Goal: Task Accomplishment & Management: Manage account settings

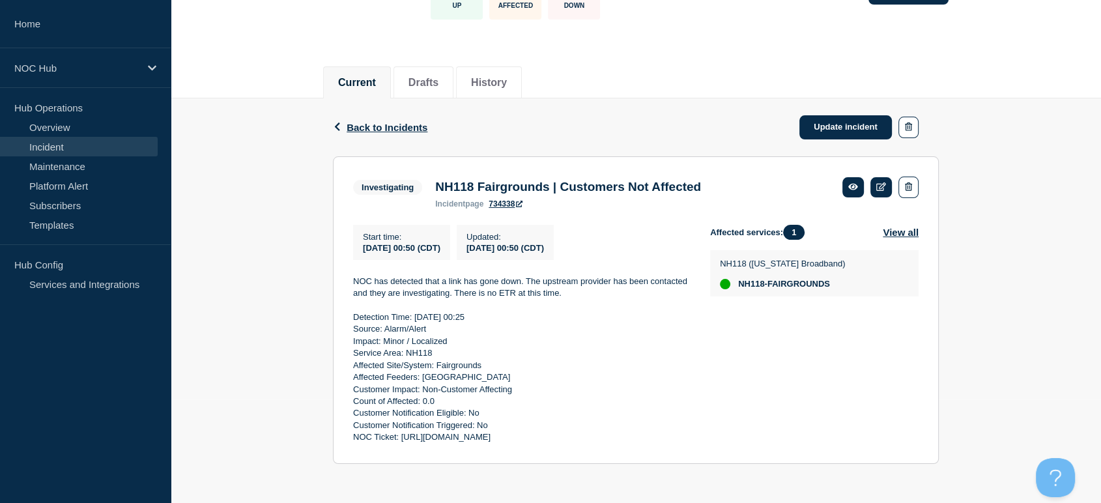
drag, startPoint x: 347, startPoint y: 274, endPoint x: 688, endPoint y: 444, distance: 380.8
click at [688, 444] on section "Investigating NH118 Fairgrounds | Customers Not Affected incident page 734338 S…" at bounding box center [636, 310] width 606 height 308
copy div "NOC has detected that a link has gone down. The upstream provider has been cont…"
click at [410, 377] on p "Affected Feeders: [GEOGRAPHIC_DATA]" at bounding box center [521, 377] width 336 height 12
drag, startPoint x: 352, startPoint y: 270, endPoint x: 686, endPoint y: 440, distance: 374.4
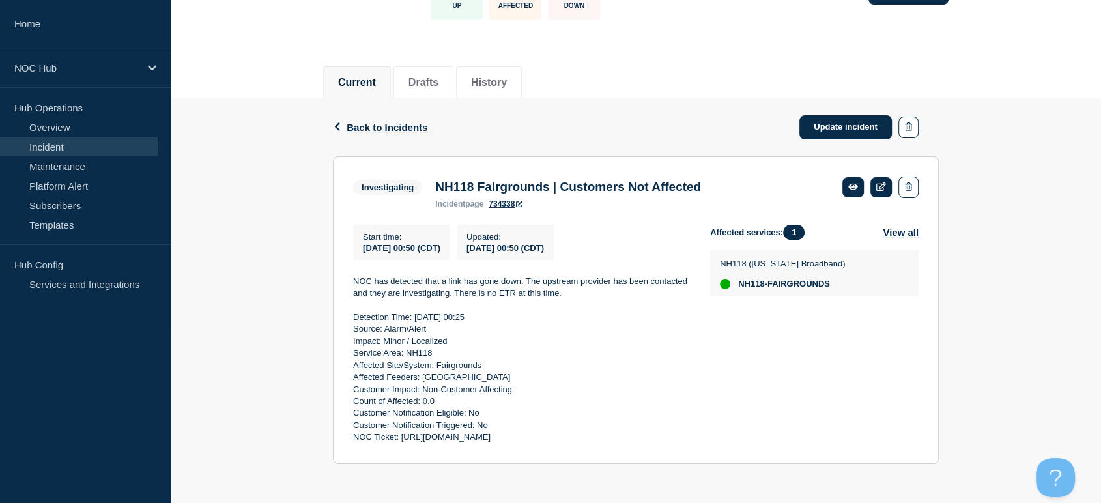
click at [686, 440] on div "Start time : [DATE] 00:50 (CDT) Updated : [DATE] 00:50 (CDT) NOC has detected t…" at bounding box center [531, 334] width 357 height 219
copy div "NOC has detected that a link has gone down. The upstream provider has been cont…"
click at [841, 119] on link "Update incident" at bounding box center [845, 127] width 93 height 24
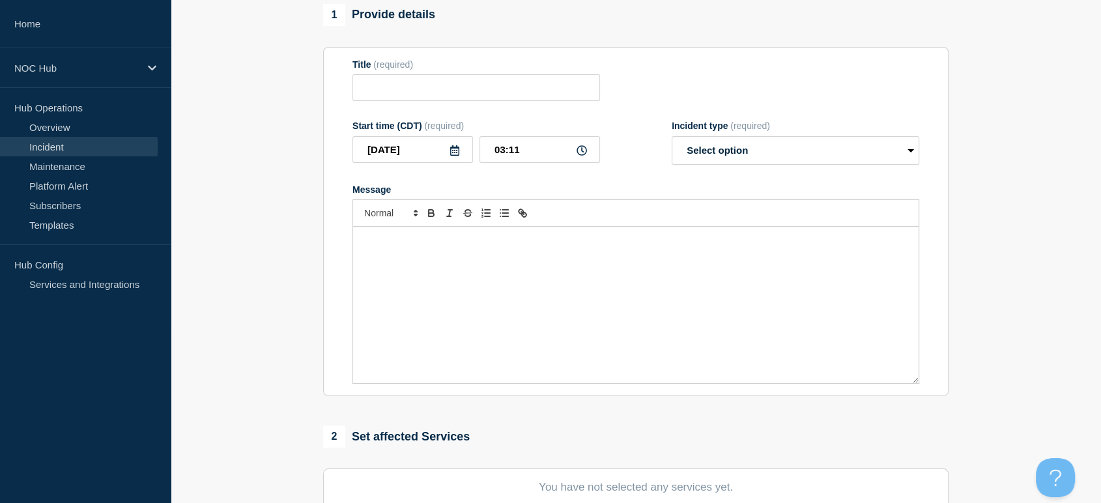
type input "NH118 Fairgrounds | Customers Not Affected"
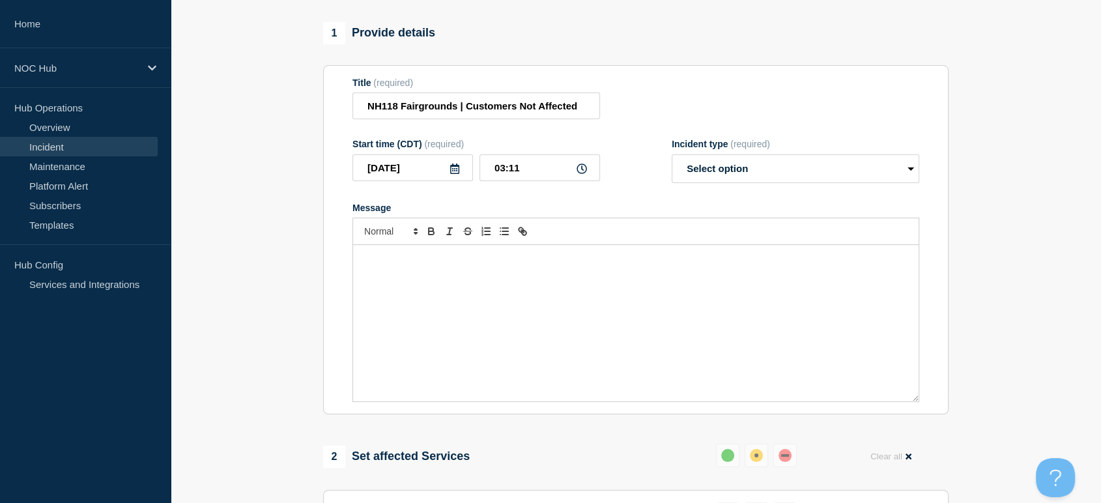
click at [481, 265] on p "Message" at bounding box center [636, 259] width 546 height 12
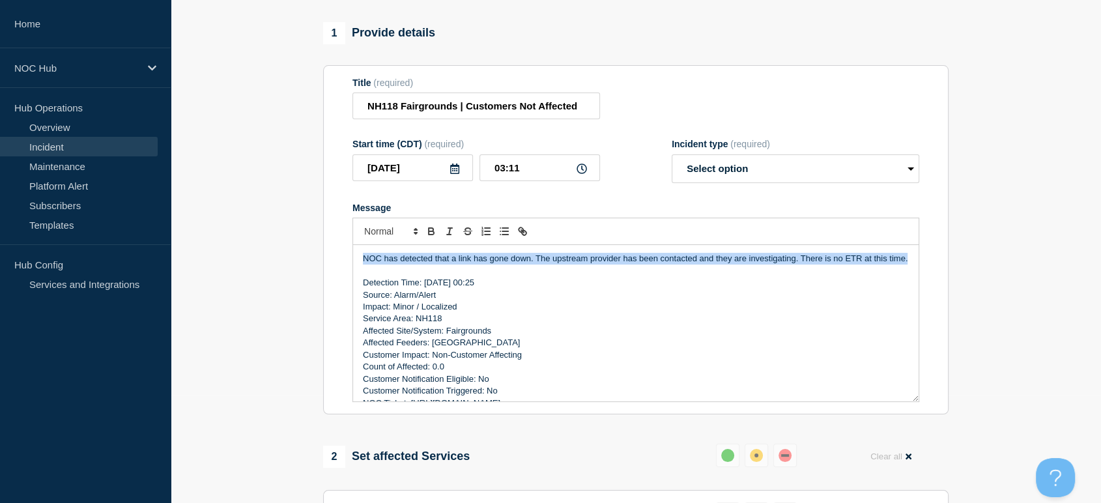
drag, startPoint x: 371, startPoint y: 271, endPoint x: 351, endPoint y: 263, distance: 21.9
click at [351, 263] on section "Title (required) NH118 Fairgrounds | Customers Not Affected Start time (CDT) (r…" at bounding box center [635, 240] width 625 height 350
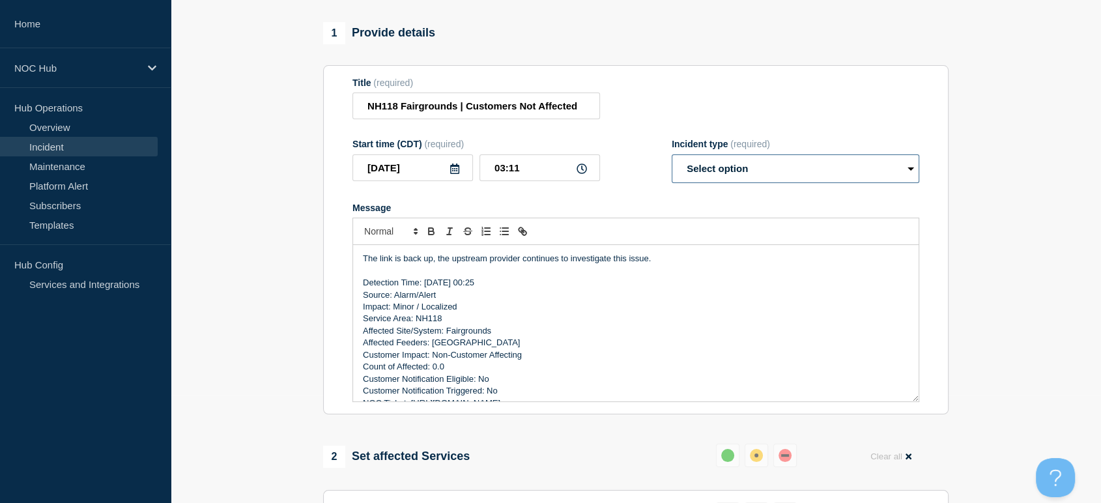
click at [798, 182] on select "Select option Investigating Identified Monitoring Resolved" at bounding box center [796, 168] width 248 height 29
select select "monitoring"
click at [672, 162] on select "Select option Investigating Identified Monitoring Resolved" at bounding box center [796, 168] width 248 height 29
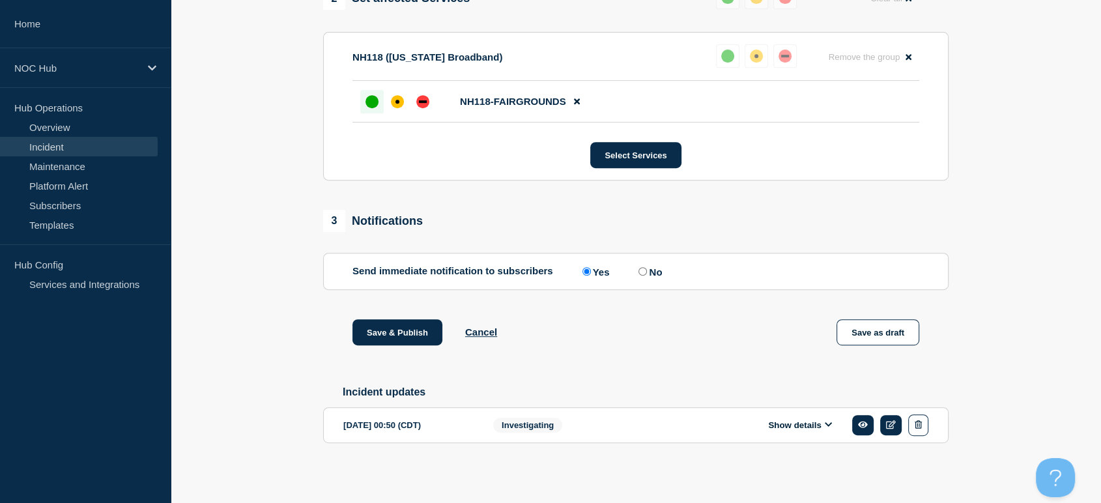
scroll to position [577, 0]
click at [640, 270] on label "No" at bounding box center [648, 271] width 27 height 12
click at [640, 270] on input "No" at bounding box center [642, 270] width 8 height 8
radio input "true"
radio input "false"
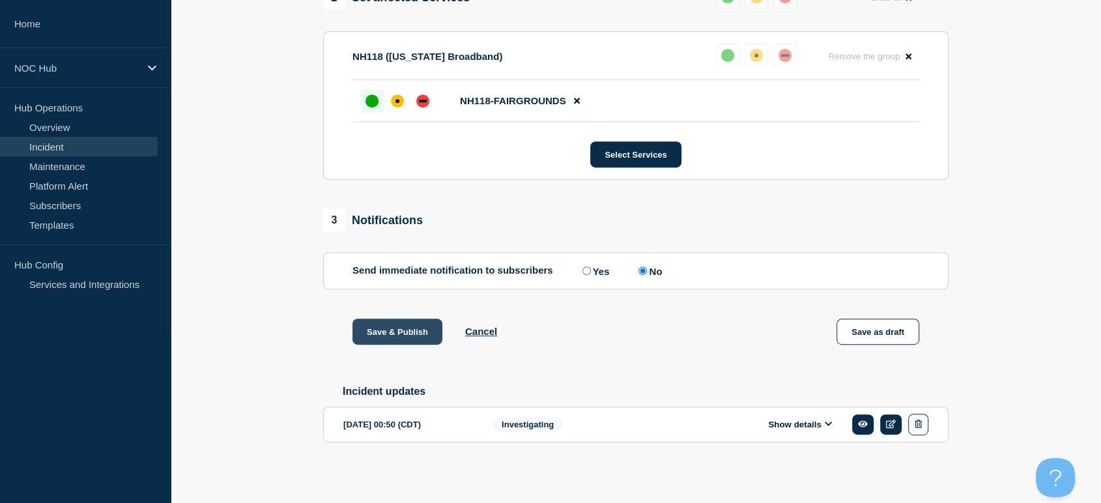
click at [359, 332] on button "Save & Publish" at bounding box center [397, 332] width 90 height 26
